Goal: Navigation & Orientation: Find specific page/section

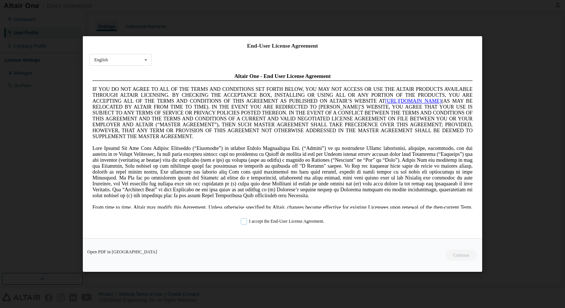
click at [246, 224] on label "I accept the End-User License Agreement." at bounding box center [283, 221] width 84 height 6
click at [454, 254] on button "Continue" at bounding box center [460, 255] width 32 height 11
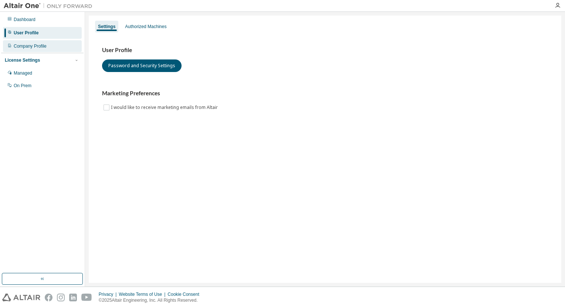
click at [28, 49] on div "Company Profile" at bounding box center [30, 46] width 33 height 6
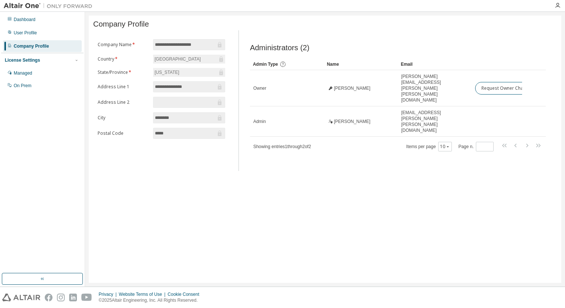
click at [390, 136] on div "Administrators (2) Clear Load Save Save As Field Operator Value Select filter S…" at bounding box center [397, 103] width 313 height 136
click at [44, 36] on div "User Profile" at bounding box center [42, 33] width 79 height 12
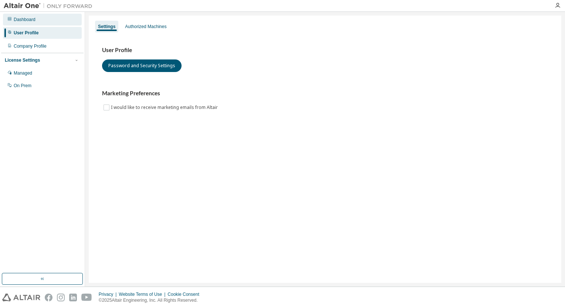
click at [31, 19] on div "Dashboard" at bounding box center [25, 20] width 22 height 6
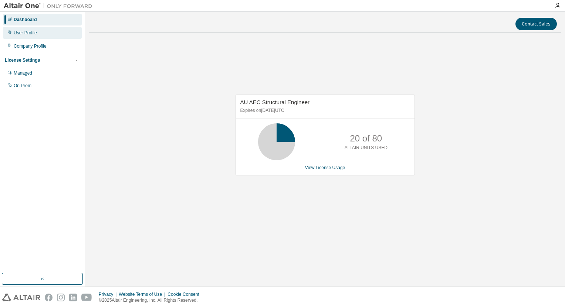
click at [36, 36] on div "User Profile" at bounding box center [42, 33] width 79 height 12
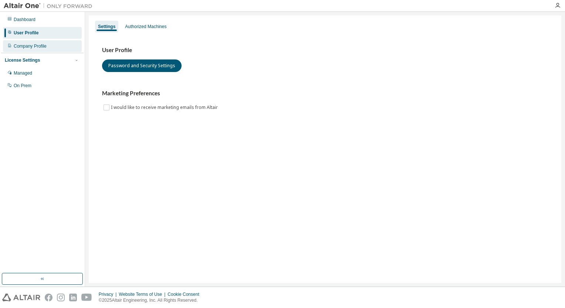
click at [40, 51] on div "Company Profile" at bounding box center [42, 46] width 79 height 12
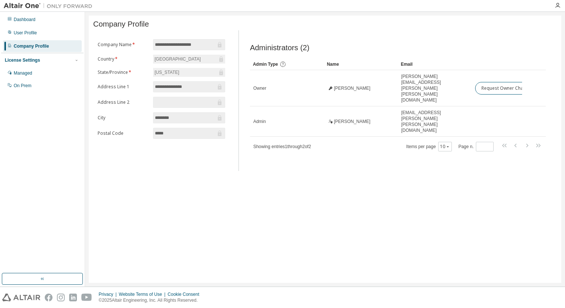
click at [12, 8] on img at bounding box center [50, 5] width 92 height 7
